Goal: Task Accomplishment & Management: Manage account settings

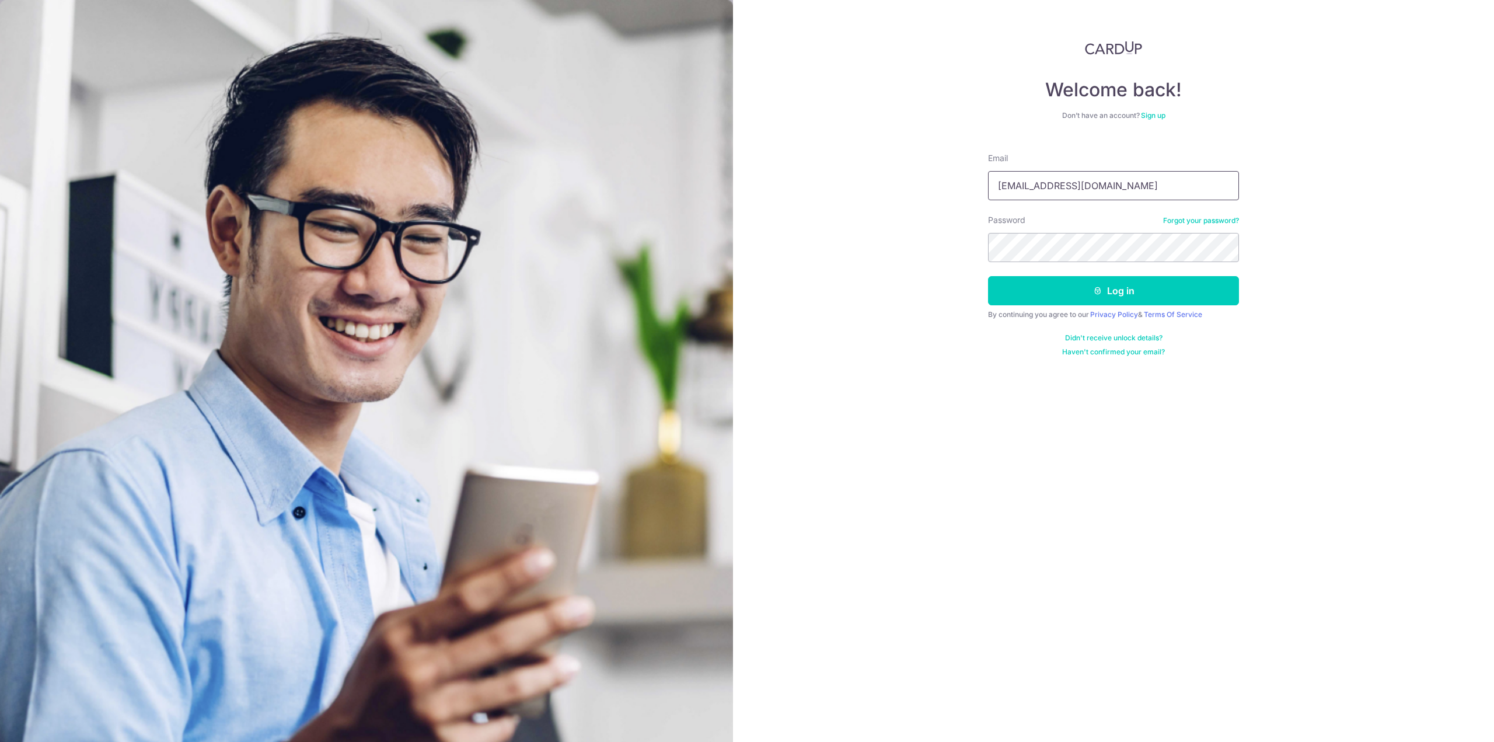
type input "simonchuajy@gmail.com"
click at [988, 276] on button "Log in" at bounding box center [1113, 290] width 251 height 29
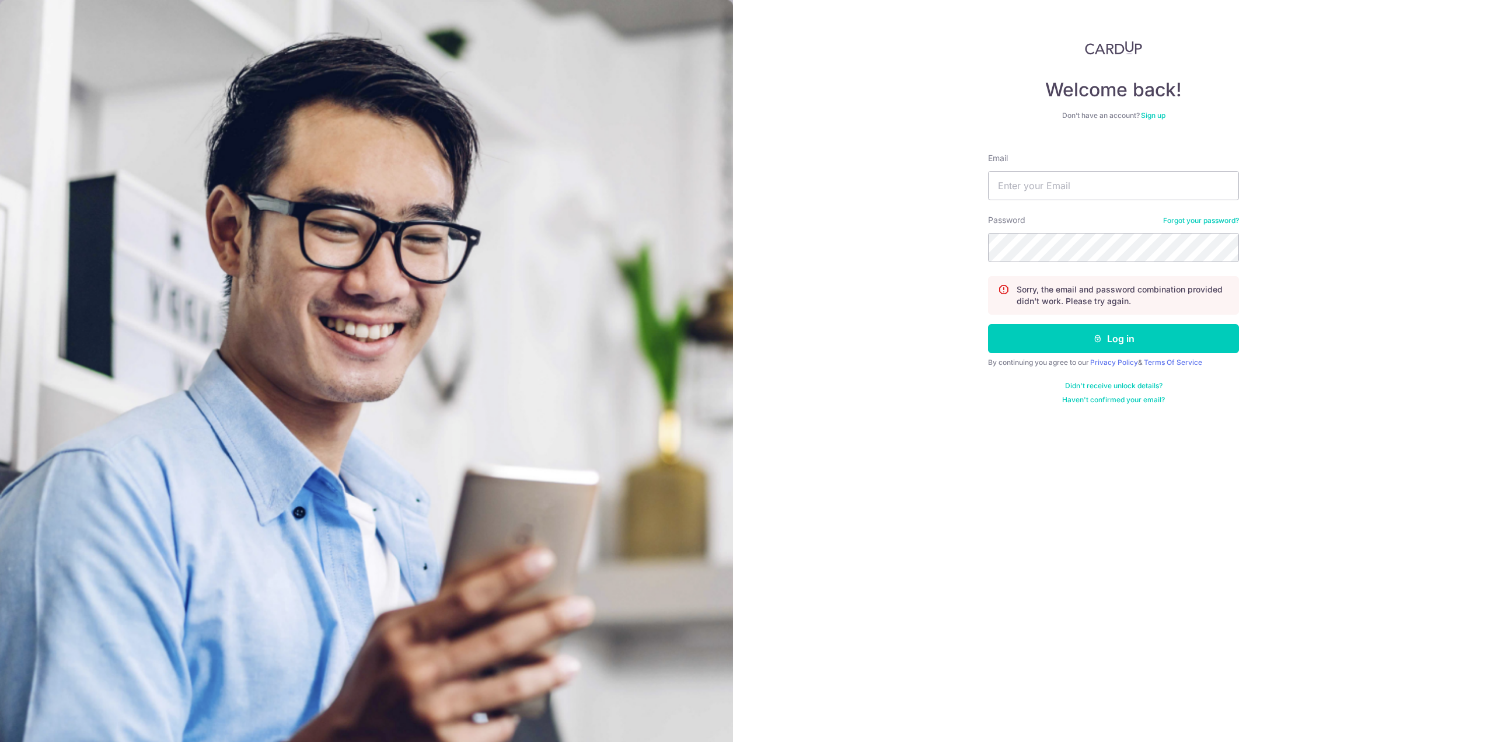
click at [1229, 220] on link "Forgot your password?" at bounding box center [1201, 220] width 76 height 9
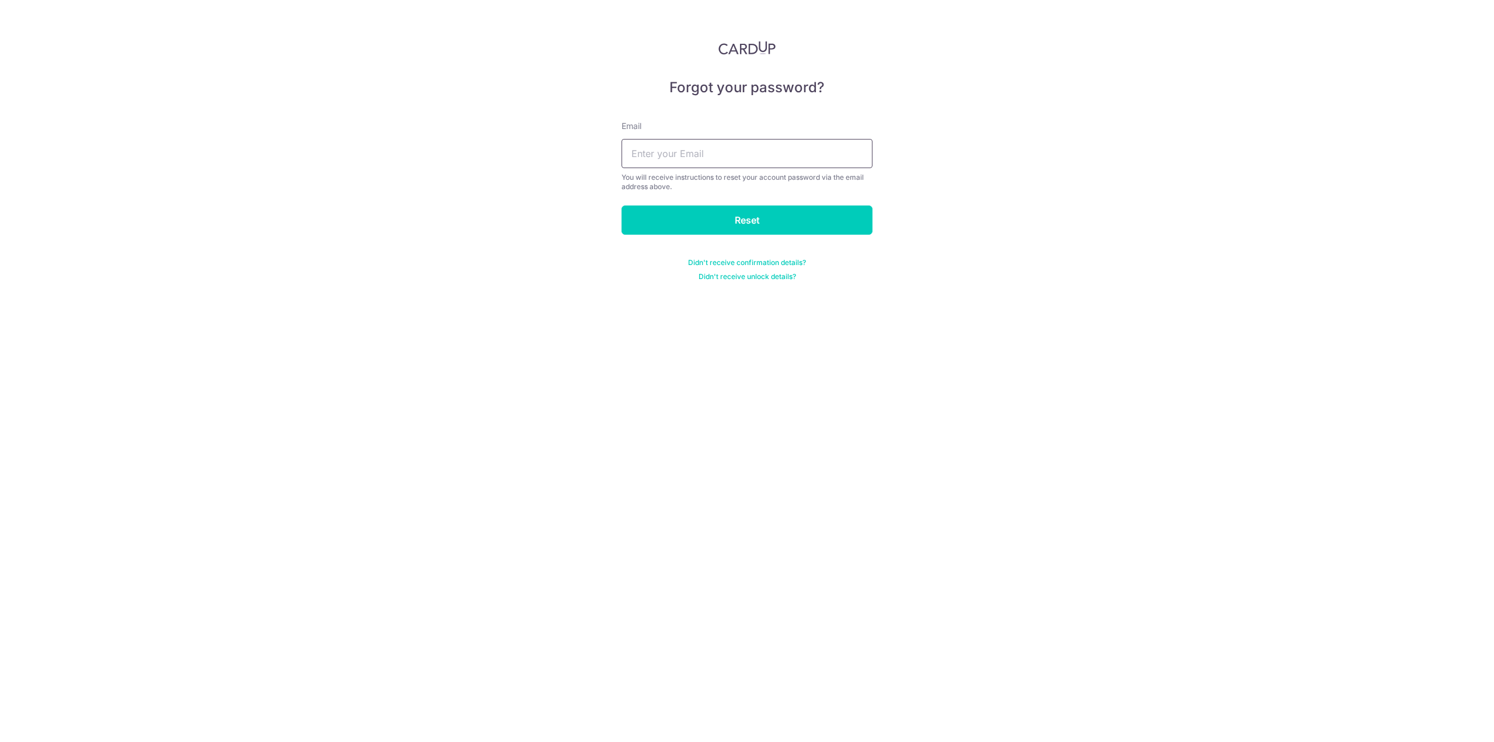
click at [685, 161] on input "text" at bounding box center [747, 153] width 251 height 29
type input "simonchuajy@gmail.com"
click at [622, 205] on input "Reset" at bounding box center [747, 219] width 251 height 29
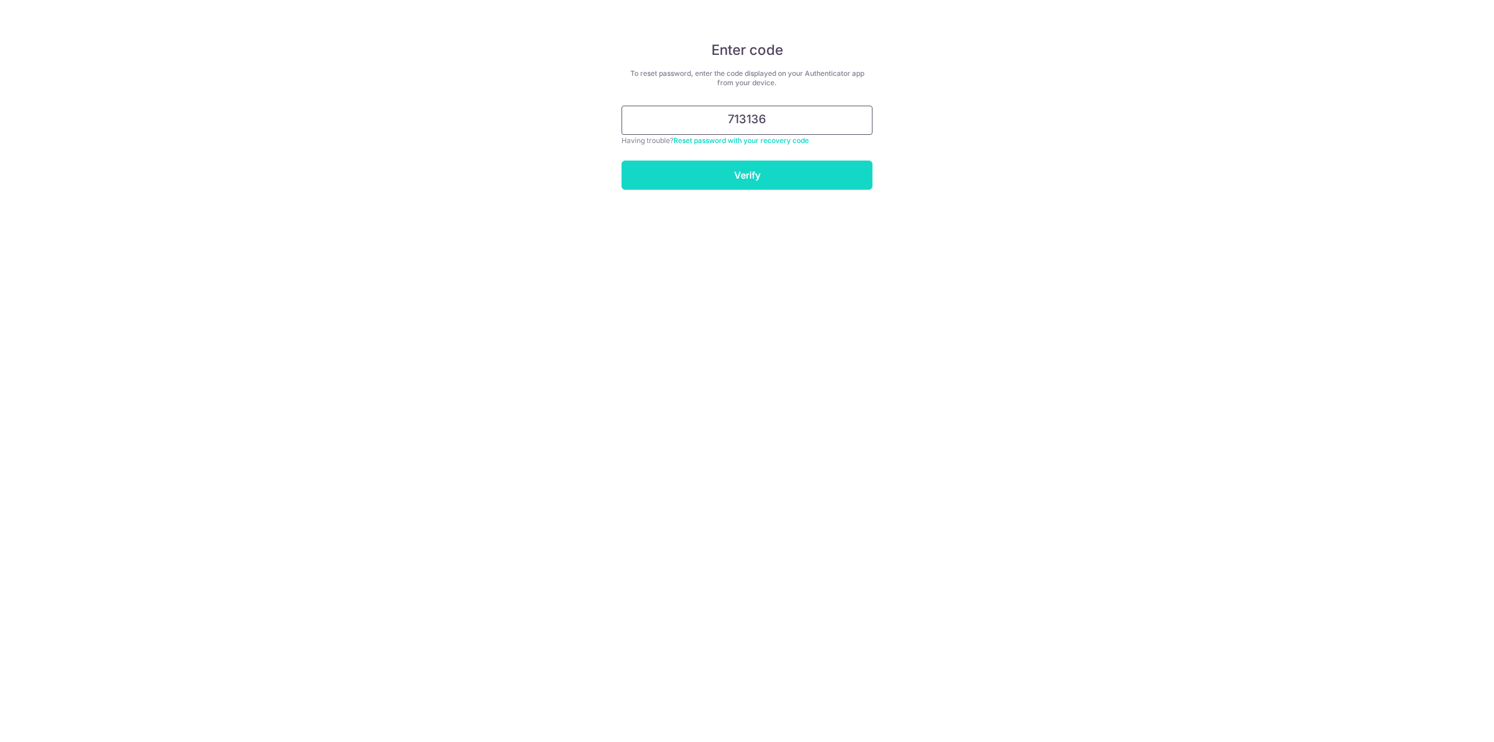
type input "713136"
click at [779, 166] on input "Verify" at bounding box center [747, 174] width 251 height 29
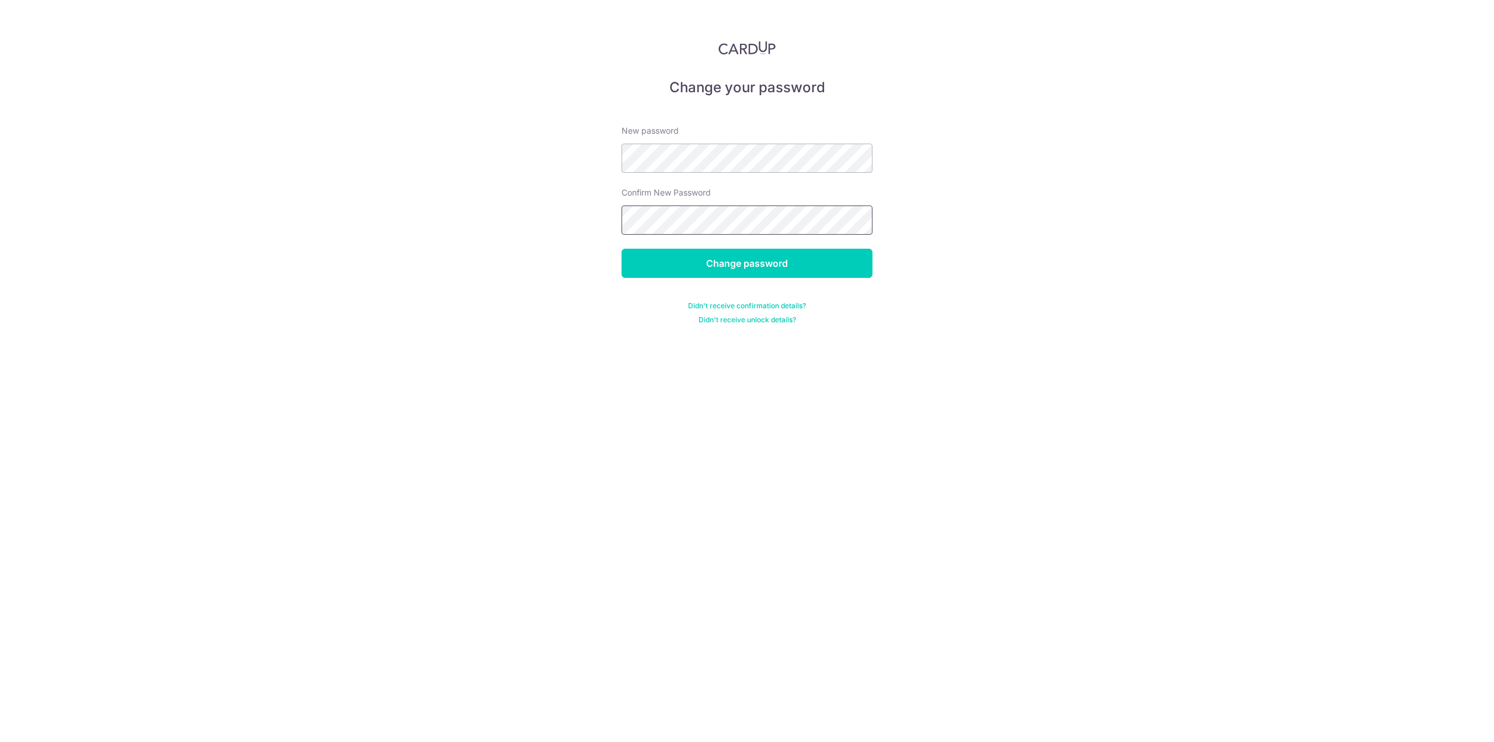
click at [622, 249] on input "Change password" at bounding box center [747, 263] width 251 height 29
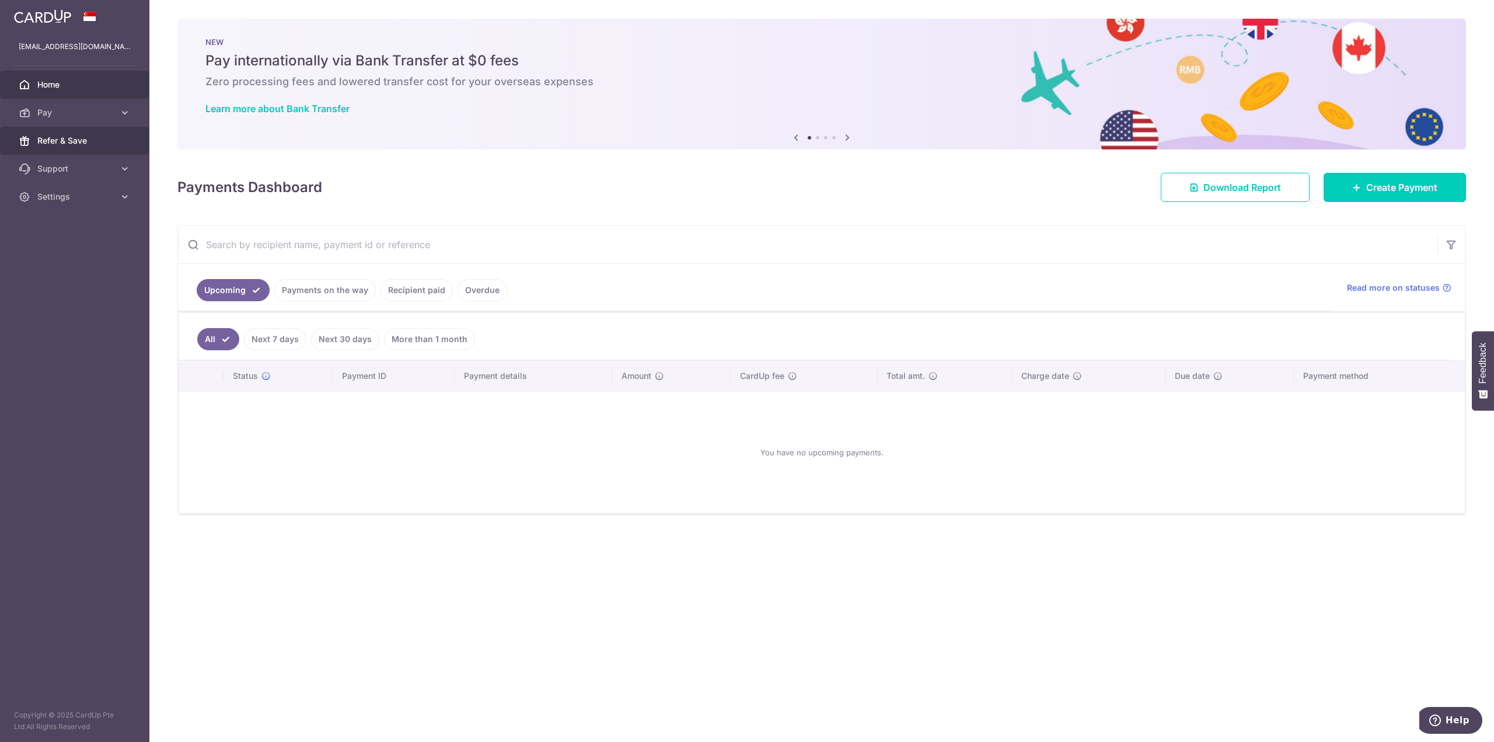
click at [86, 135] on span "Refer & Save" at bounding box center [75, 141] width 77 height 12
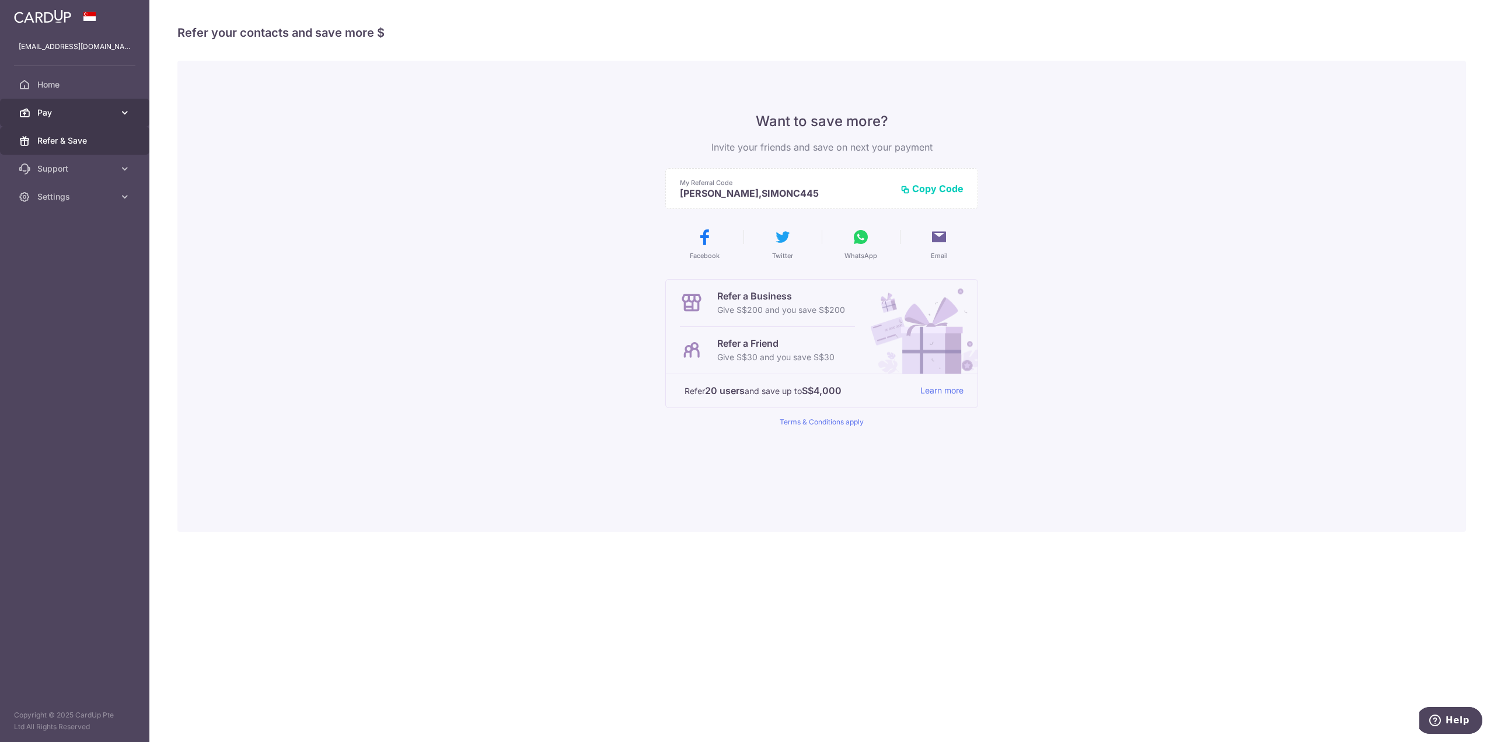
click at [92, 104] on link "Pay" at bounding box center [74, 113] width 149 height 28
click at [83, 146] on link "Payments" at bounding box center [74, 141] width 149 height 28
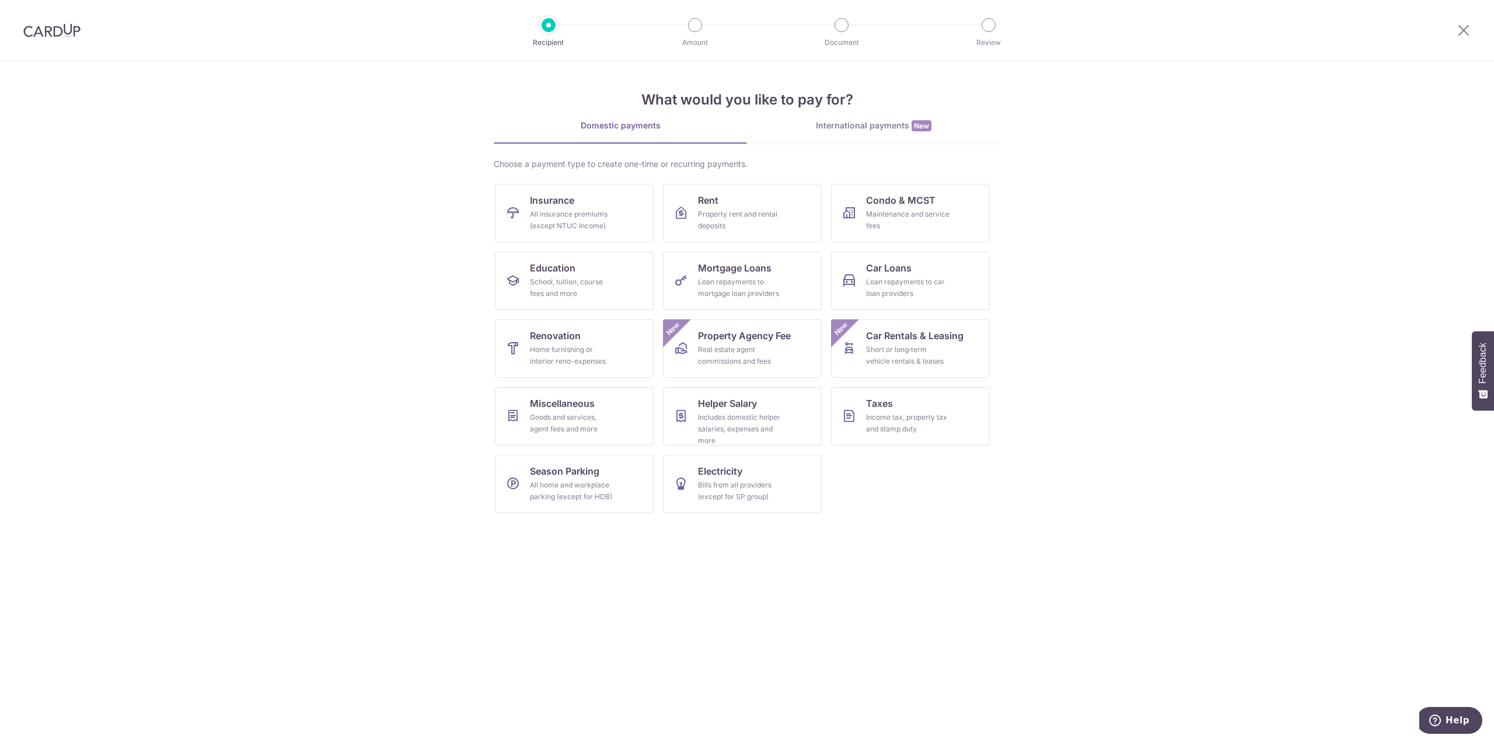
click at [67, 29] on img at bounding box center [51, 30] width 57 height 14
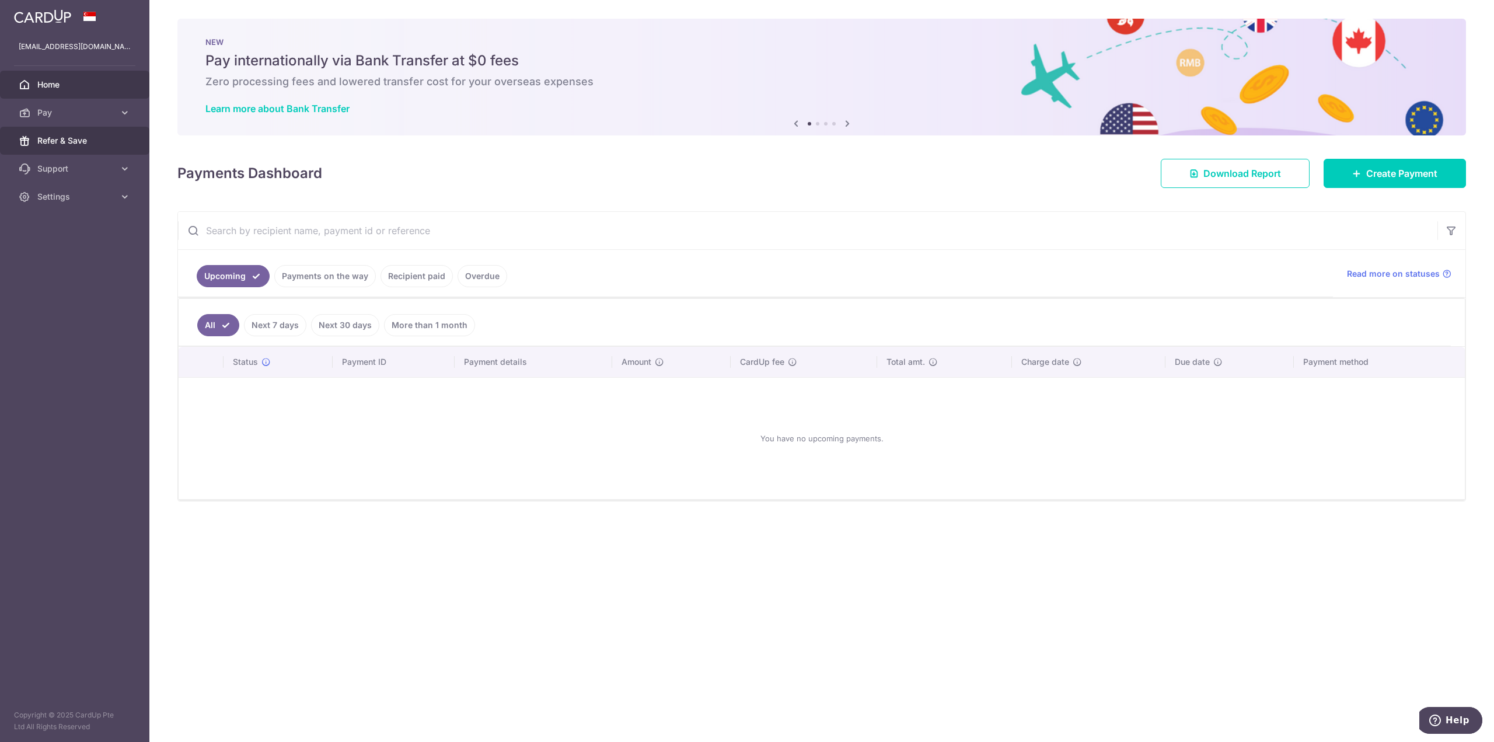
click at [62, 139] on span "Refer & Save" at bounding box center [75, 141] width 77 height 12
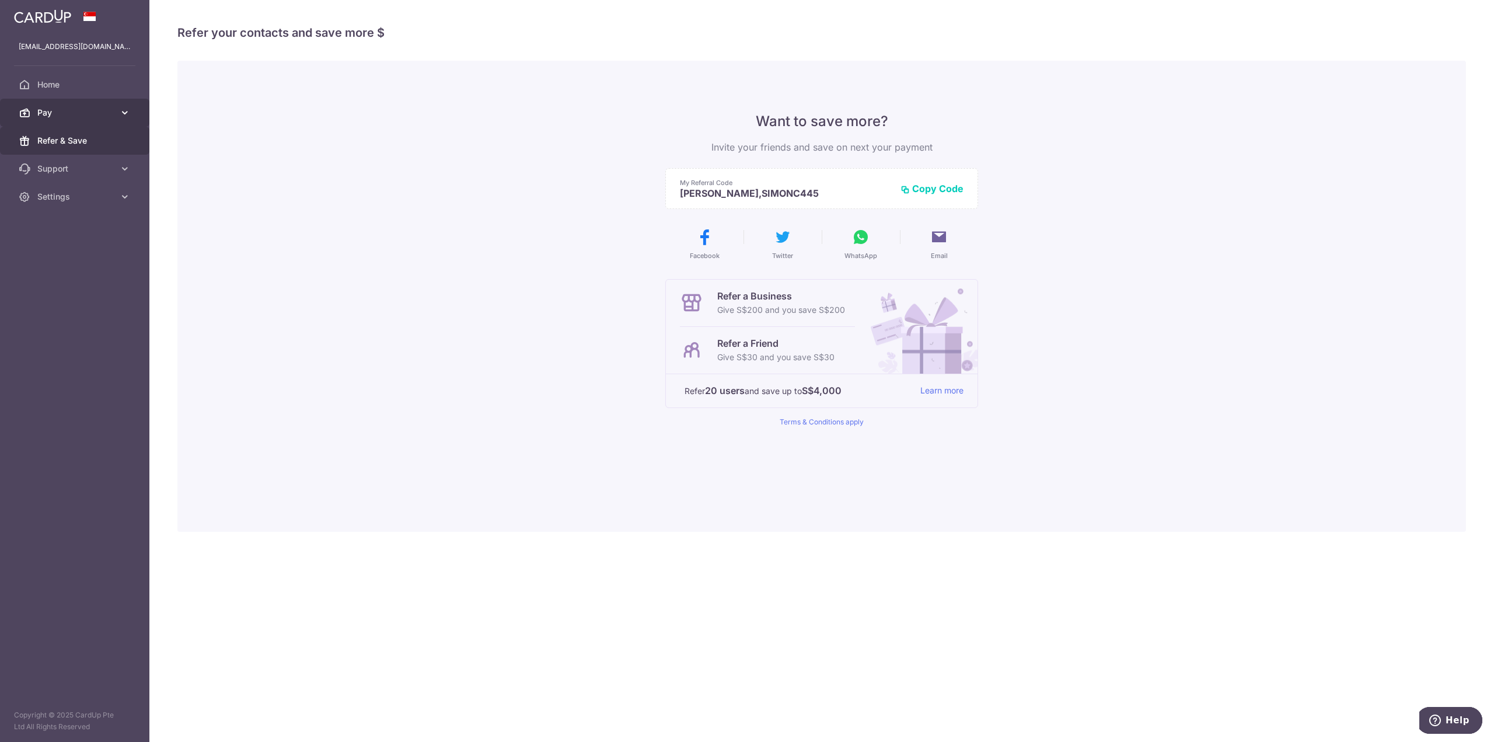
click at [123, 121] on link "Pay" at bounding box center [74, 113] width 149 height 28
click at [93, 163] on span "Recipients" at bounding box center [75, 169] width 77 height 12
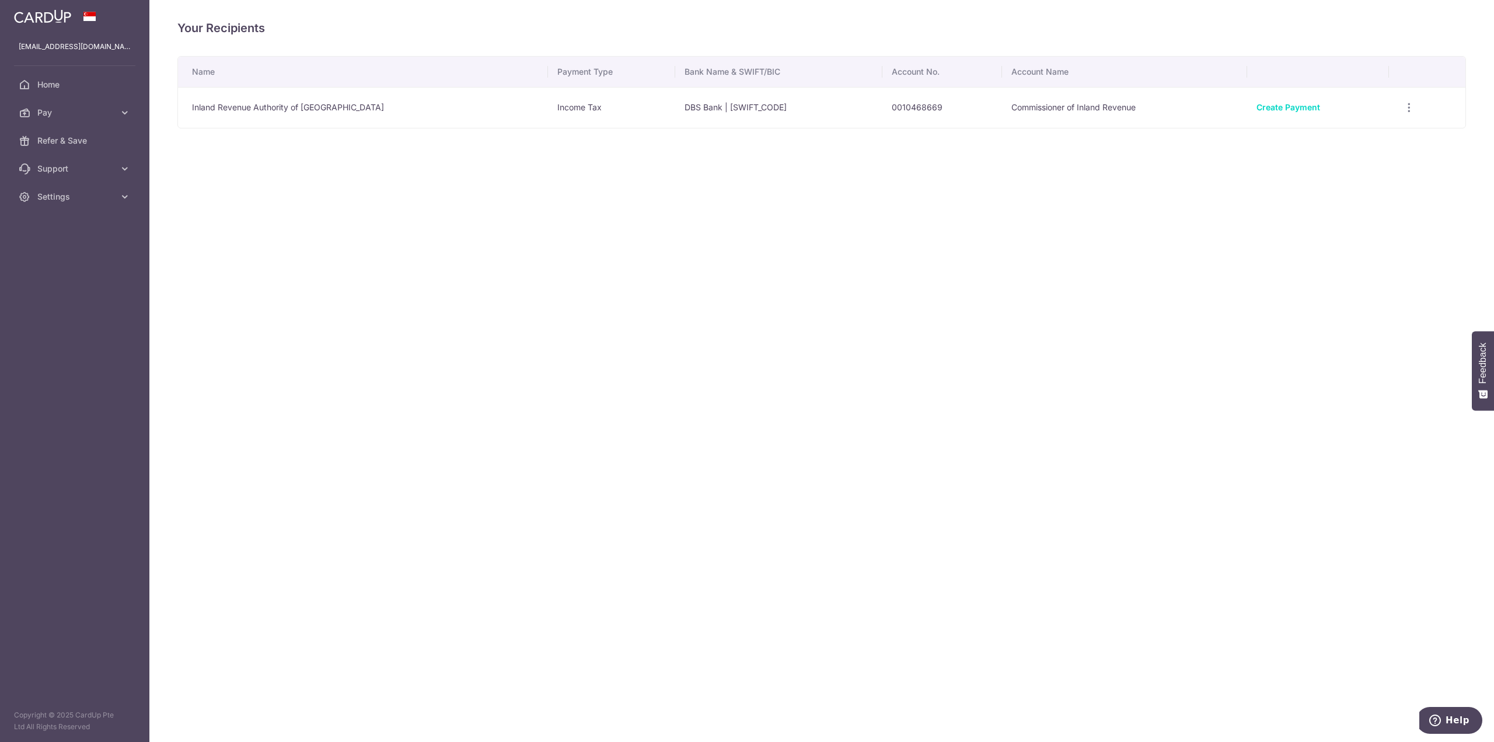
click at [568, 229] on div "Your Recipients Name Payment Type Bank Name & SWIFT/BIC Account No. Account Nam…" at bounding box center [821, 371] width 1345 height 742
click at [1287, 104] on link "Create Payment" at bounding box center [1289, 107] width 64 height 10
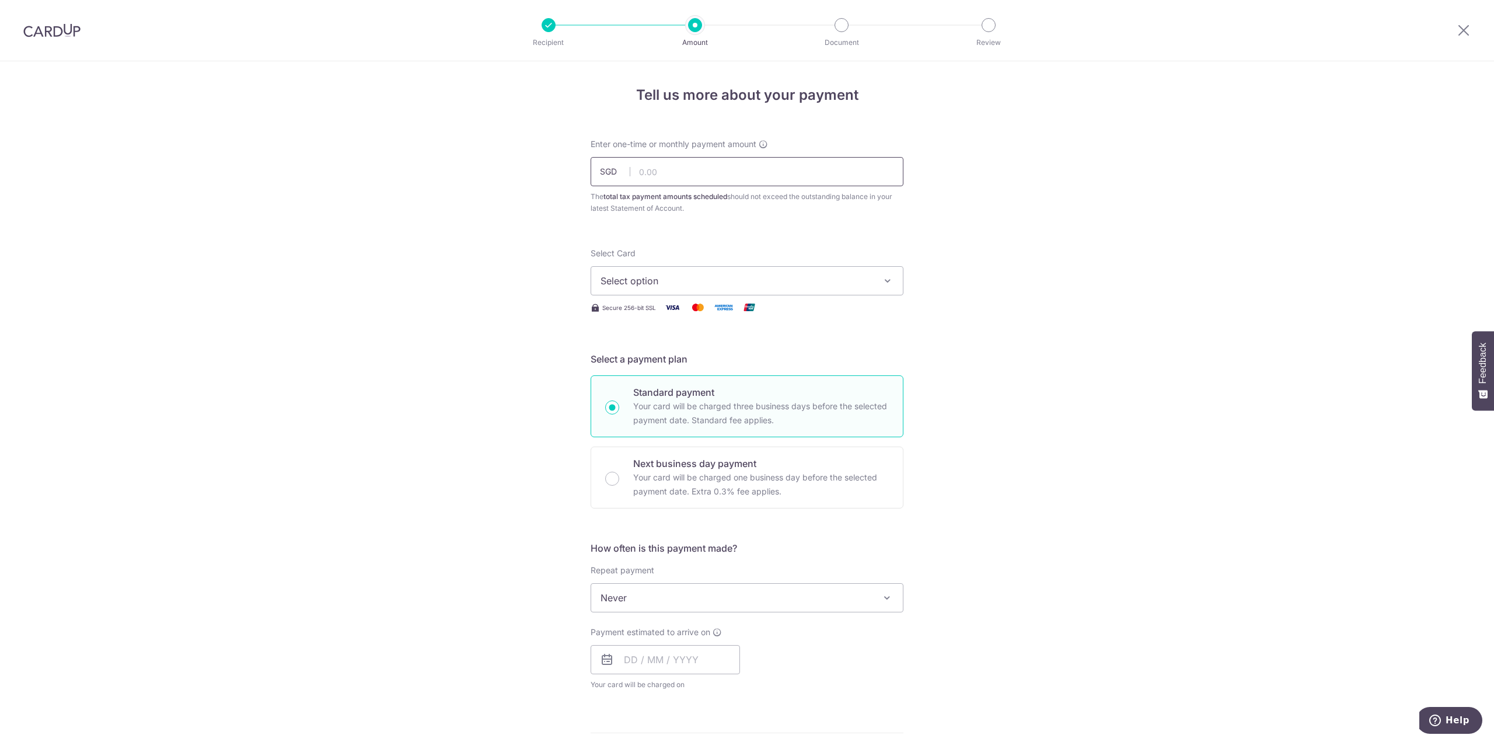
click at [832, 166] on input "text" at bounding box center [747, 171] width 313 height 29
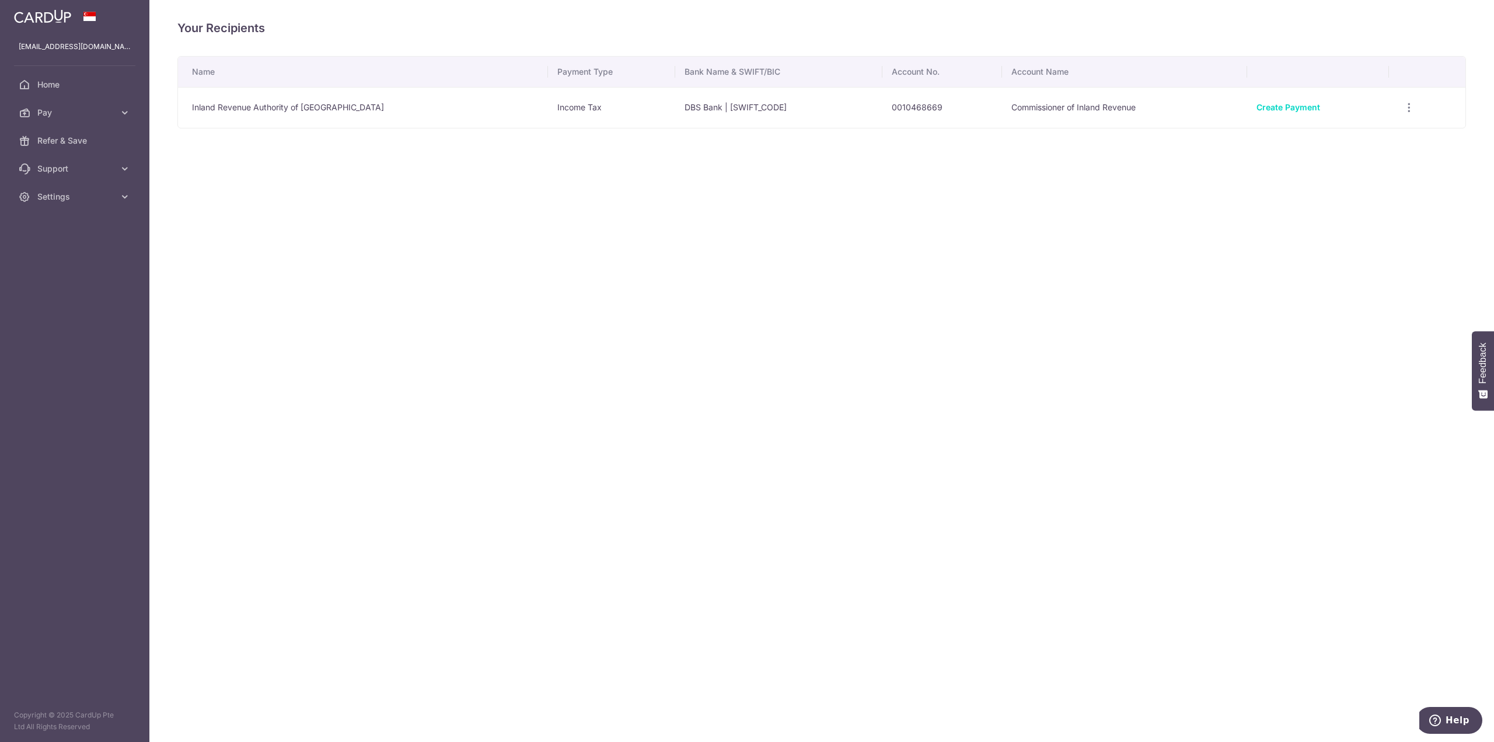
click at [246, 104] on td "Inland Revenue Authority of Singapore" at bounding box center [363, 107] width 370 height 41
click at [104, 121] on link "Pay" at bounding box center [74, 113] width 149 height 28
click at [104, 139] on span "Payments" at bounding box center [75, 141] width 77 height 12
click at [57, 88] on span "Home" at bounding box center [75, 85] width 77 height 12
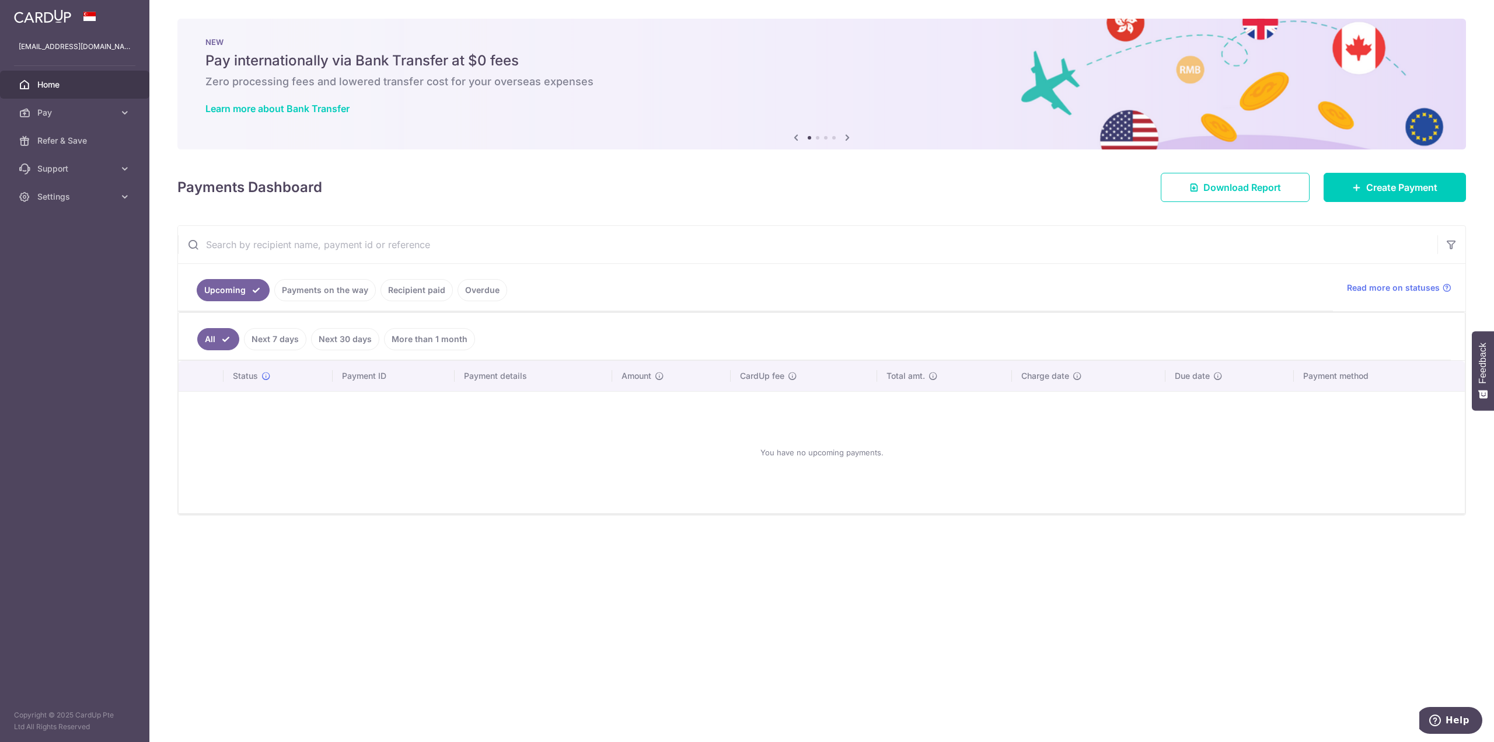
click at [430, 290] on link "Recipient paid" at bounding box center [417, 290] width 72 height 22
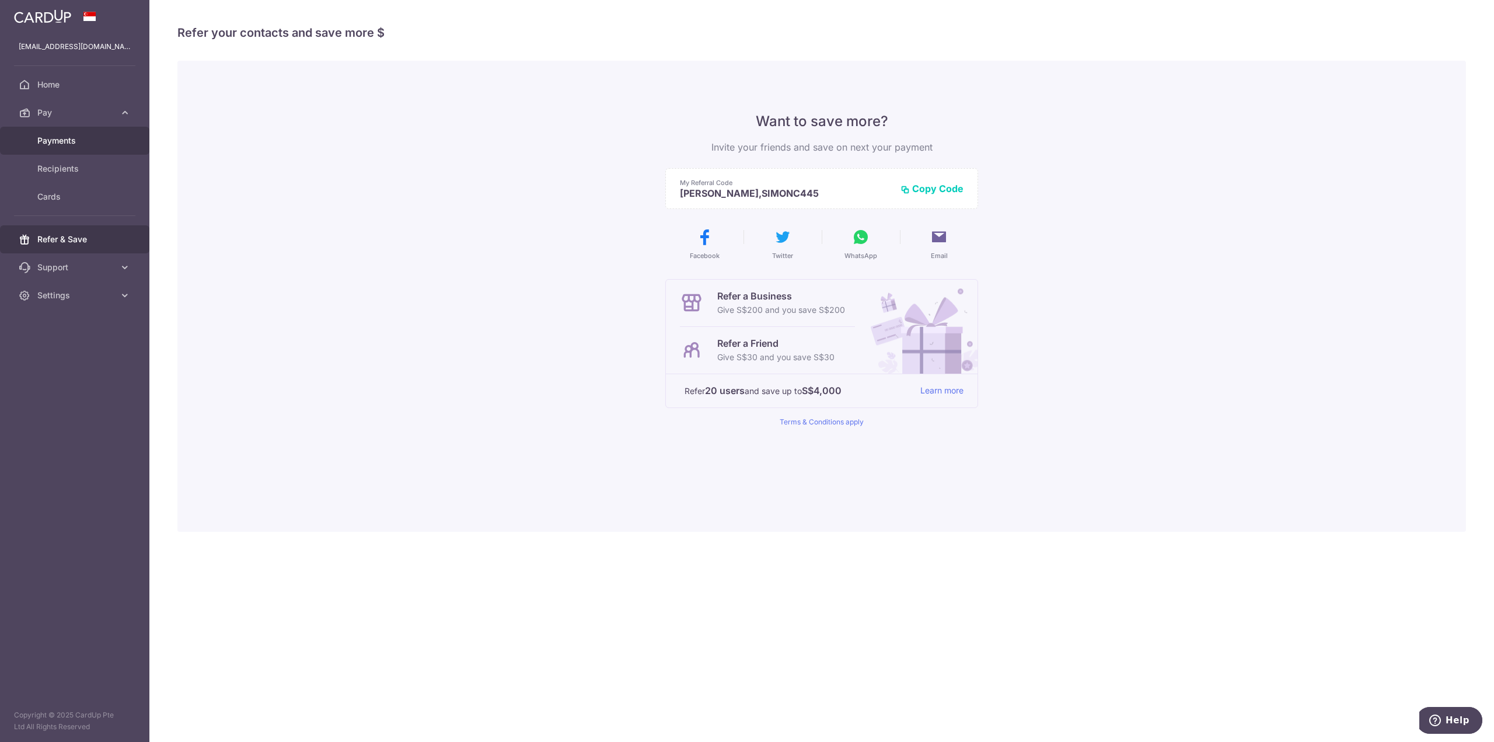
click at [84, 135] on span "Payments" at bounding box center [75, 141] width 77 height 12
click at [55, 137] on span "Refer & Save" at bounding box center [75, 141] width 77 height 12
click at [75, 111] on span "Pay" at bounding box center [75, 113] width 77 height 12
click at [64, 195] on span "Cards" at bounding box center [75, 197] width 77 height 12
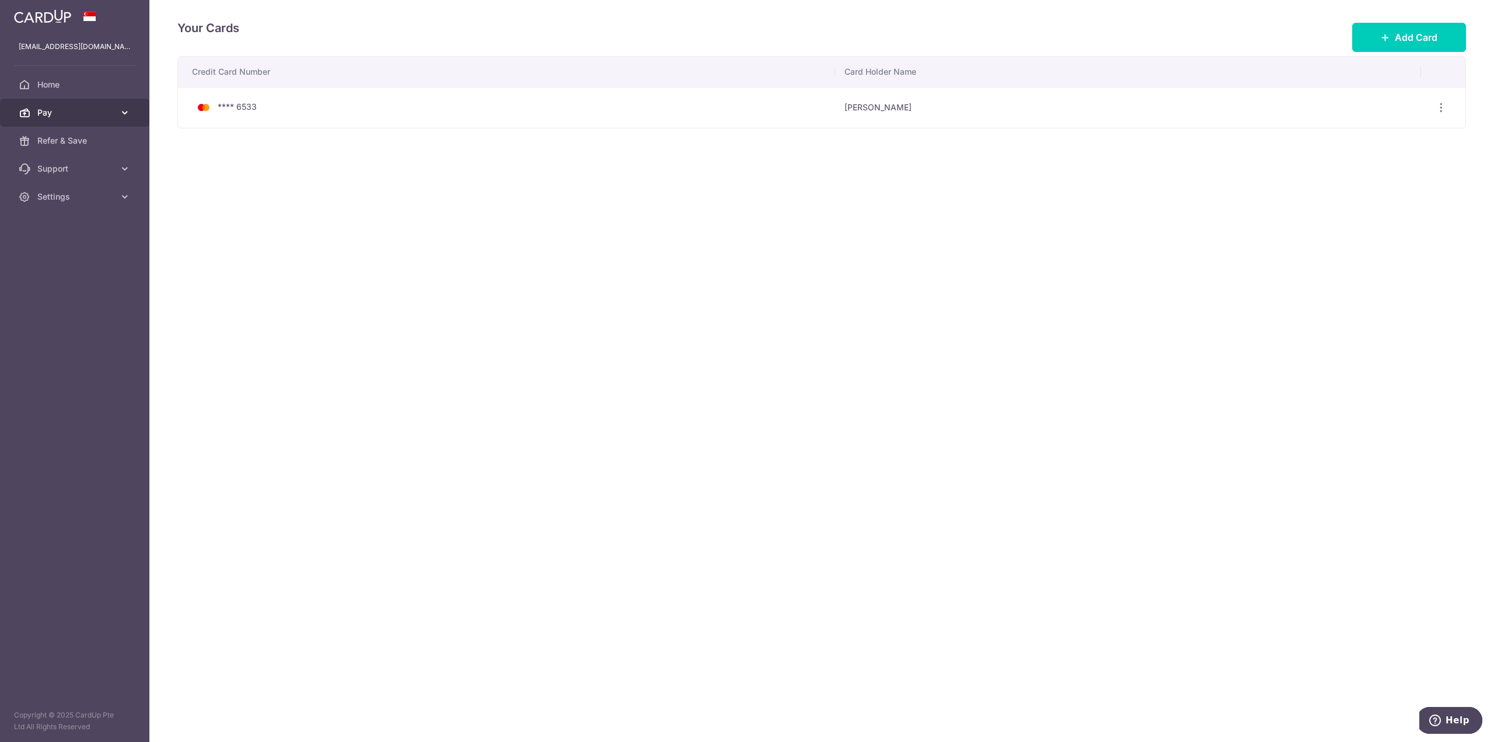
click at [93, 109] on span "Pay" at bounding box center [75, 113] width 77 height 12
click at [70, 138] on span "Payments" at bounding box center [75, 141] width 77 height 12
